Goal: Transaction & Acquisition: Purchase product/service

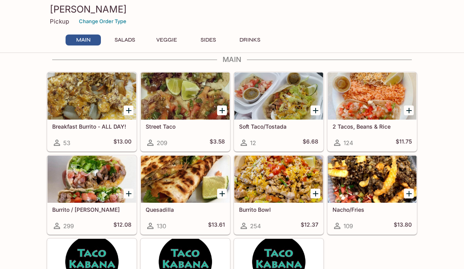
scroll to position [150, 0]
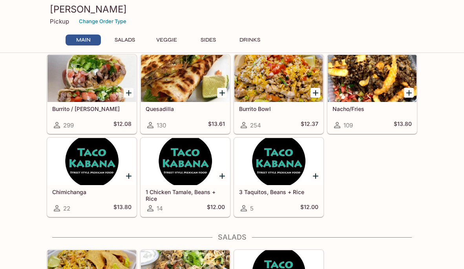
click at [255, 97] on div at bounding box center [278, 78] width 89 height 47
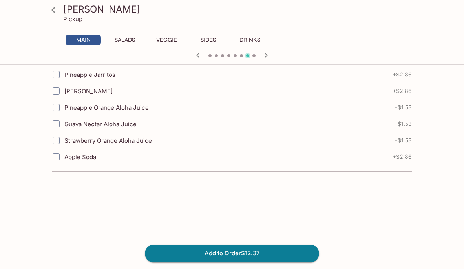
scroll to position [856, 0]
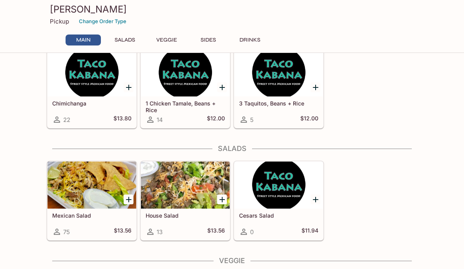
scroll to position [239, 0]
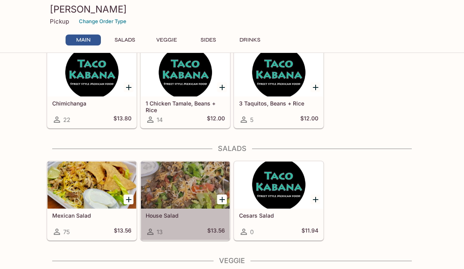
click at [166, 202] on div at bounding box center [185, 185] width 89 height 47
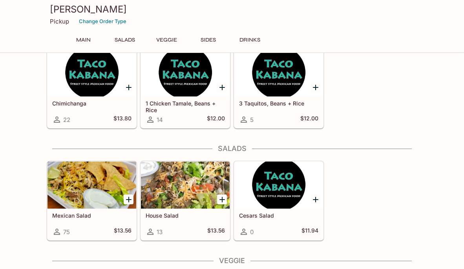
scroll to position [236, 0]
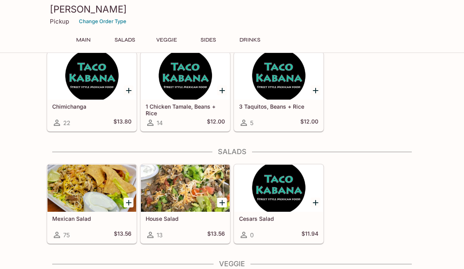
click at [85, 195] on div at bounding box center [92, 188] width 89 height 47
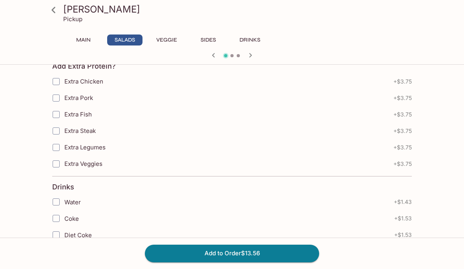
scroll to position [473, 0]
